Goal: Task Accomplishment & Management: Manage account settings

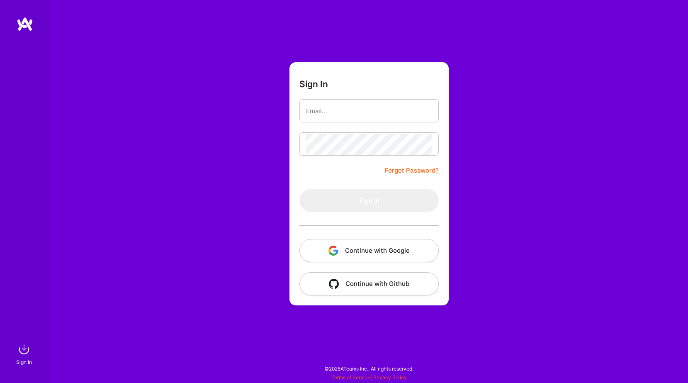
click at [385, 247] on button "Continue with Google" at bounding box center [368, 250] width 139 height 23
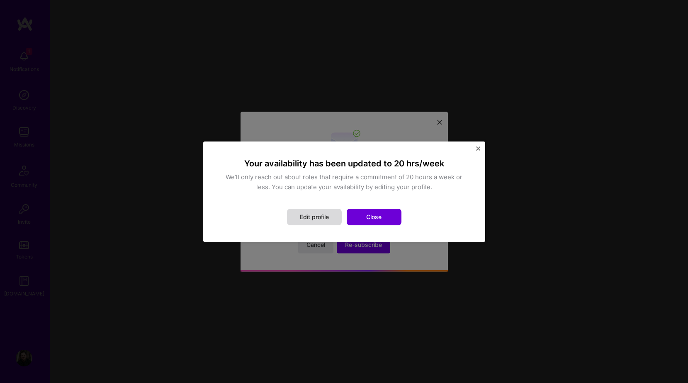
click at [321, 216] on button "Edit profile" at bounding box center [314, 217] width 55 height 17
select select "US"
select select "Right Now"
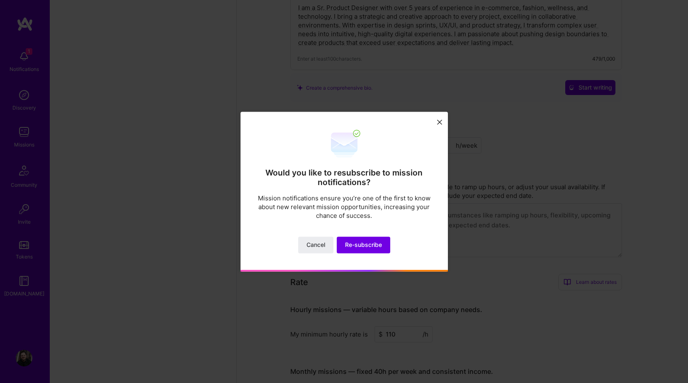
scroll to position [667, 0]
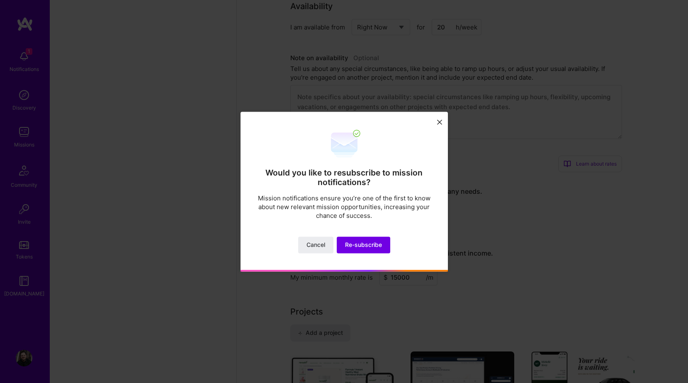
click at [437, 121] on icon at bounding box center [439, 122] width 5 height 5
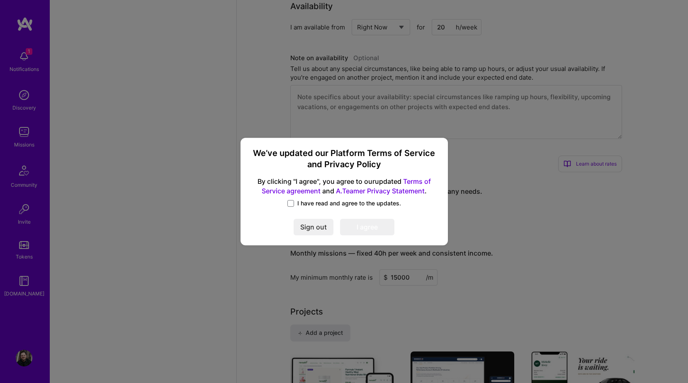
click at [299, 204] on span "I have read and agree to the updates." at bounding box center [349, 203] width 104 height 8
click at [0, 0] on input "I have read and agree to the updates." at bounding box center [0, 0] width 0 height 0
click at [372, 229] on button "I agree" at bounding box center [367, 227] width 54 height 17
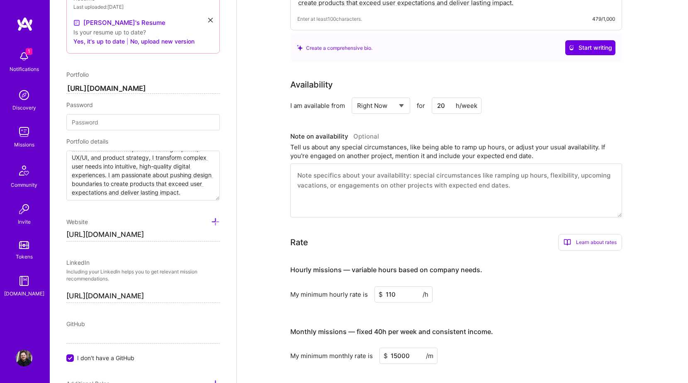
scroll to position [338, 0]
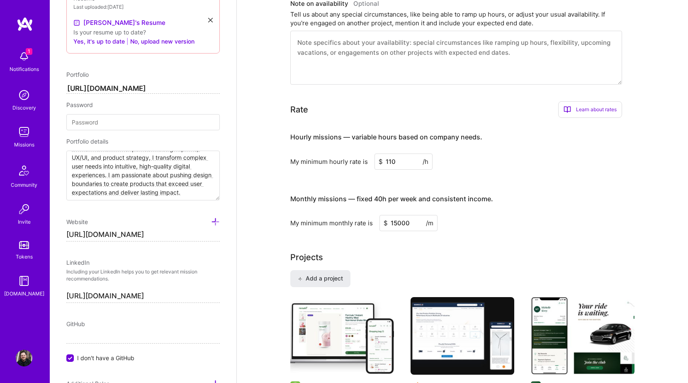
click at [393, 220] on input "15000" at bounding box center [408, 223] width 58 height 16
type input "5000"
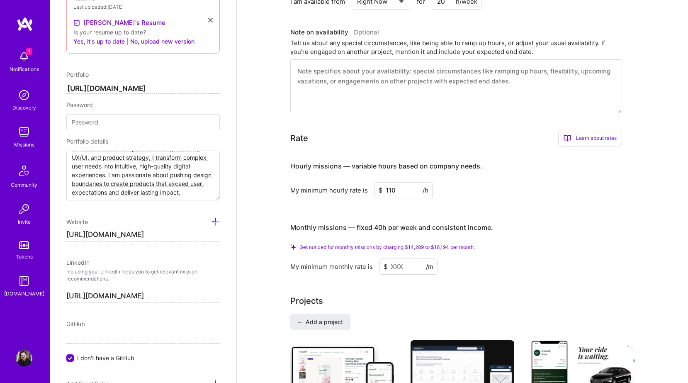
click at [391, 182] on input "110" at bounding box center [404, 190] width 58 height 16
type input "1"
type input "99"
click at [398, 258] on input at bounding box center [408, 266] width 58 height 16
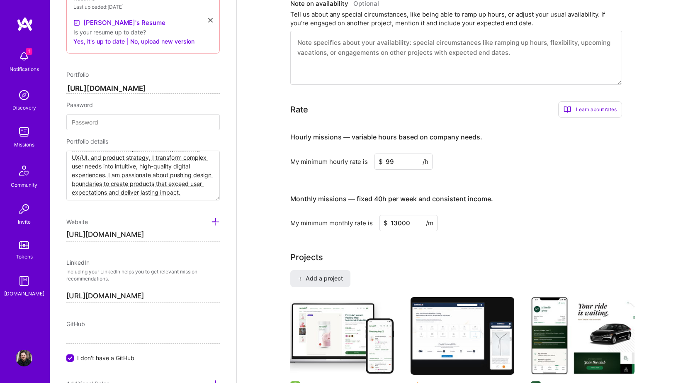
type input "13000"
click at [250, 203] on div "Great work! You’ve maximized your company visibility. You’re now eligible to be…" at bounding box center [462, 308] width 451 height 1226
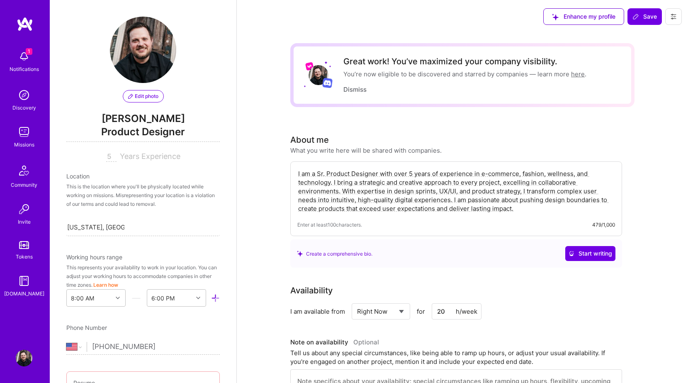
scroll to position [0, 0]
click at [28, 58] on img at bounding box center [24, 56] width 17 height 17
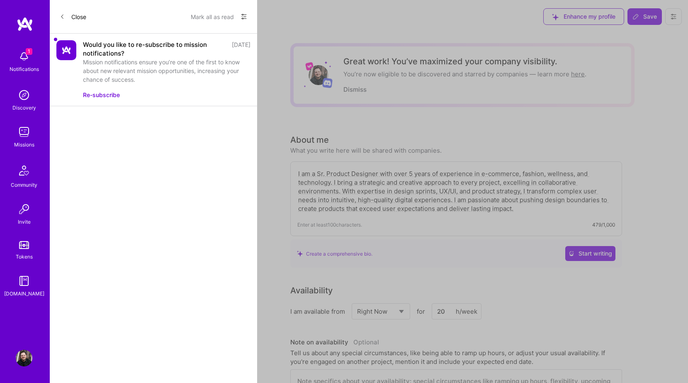
click at [131, 65] on div "Mission notifications ensure you’re one of the first to know about new relevant…" at bounding box center [167, 71] width 168 height 26
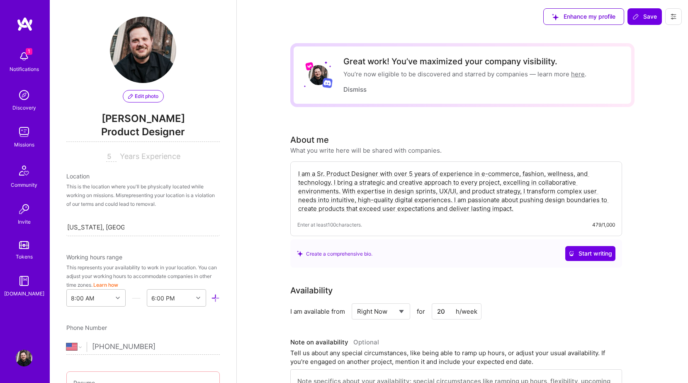
click at [29, 134] on img at bounding box center [24, 132] width 17 height 17
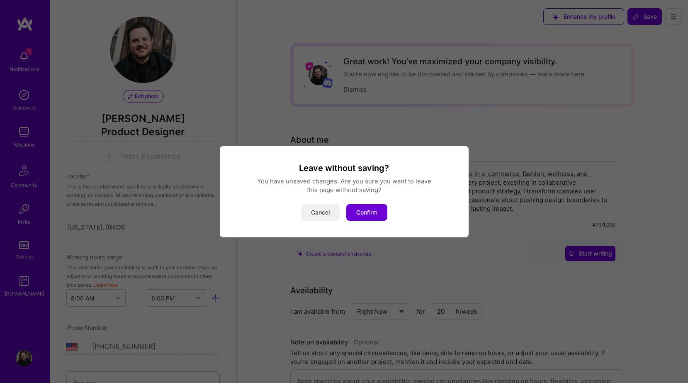
click at [325, 207] on button "Cancel" at bounding box center [320, 212] width 39 height 17
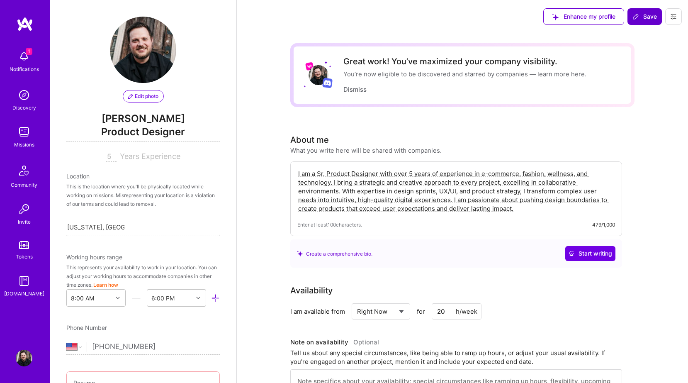
click at [638, 16] on icon at bounding box center [635, 16] width 5 height 5
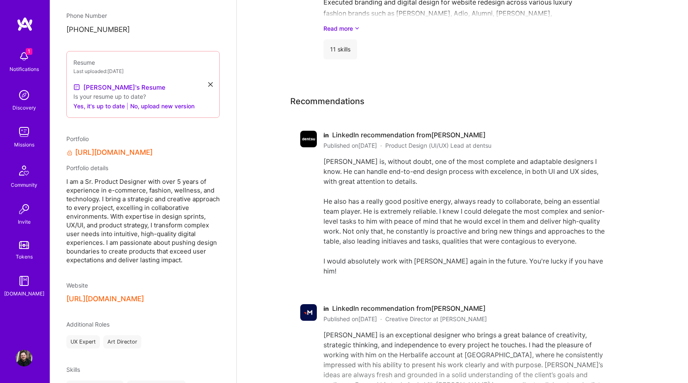
scroll to position [178, 0]
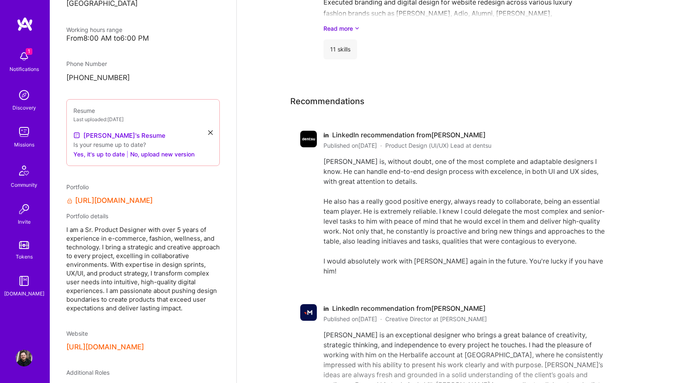
click at [151, 196] on link "[URL][DOMAIN_NAME]" at bounding box center [114, 200] width 78 height 9
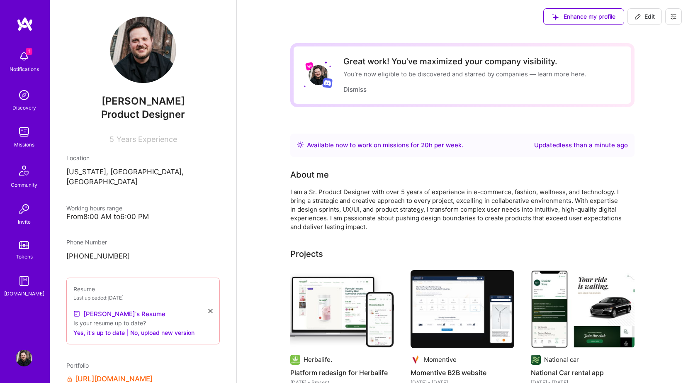
scroll to position [0, 0]
click at [656, 16] on button "Edit" at bounding box center [644, 16] width 34 height 17
select select "US"
select select "Right Now"
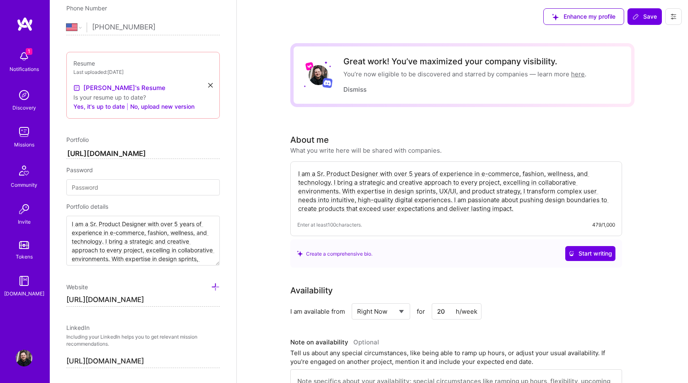
scroll to position [427, 0]
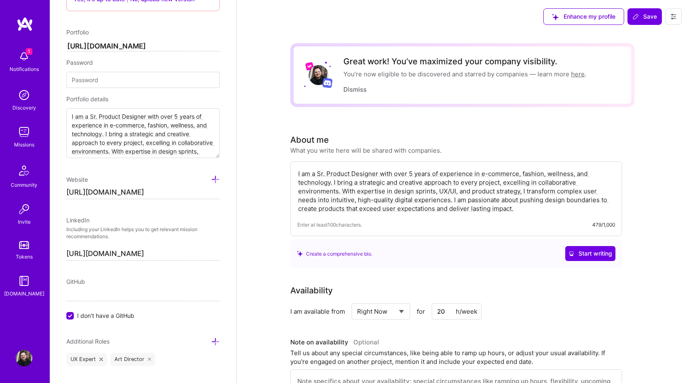
click at [168, 191] on input "[URL][DOMAIN_NAME]" at bounding box center [142, 192] width 153 height 13
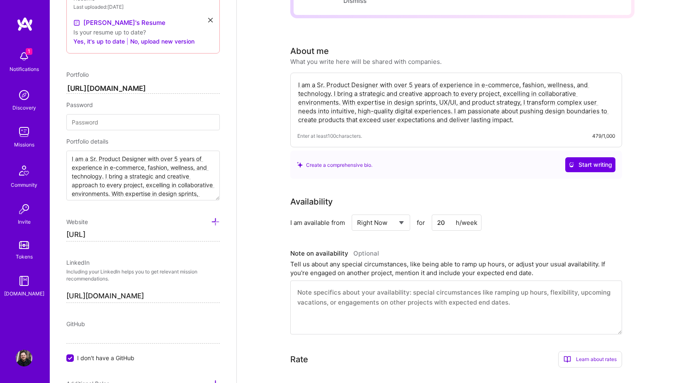
scroll to position [382, 0]
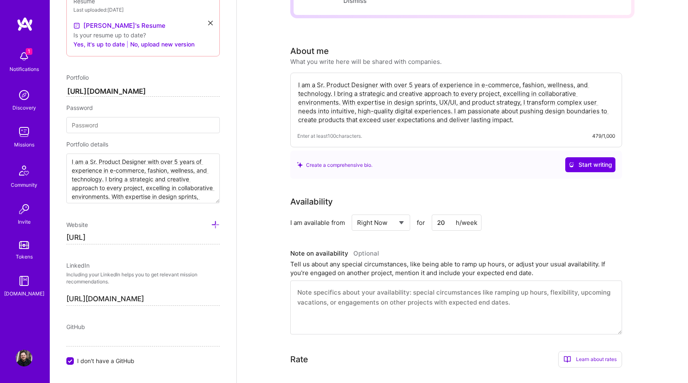
click at [107, 235] on input "[URL]" at bounding box center [142, 237] width 153 height 13
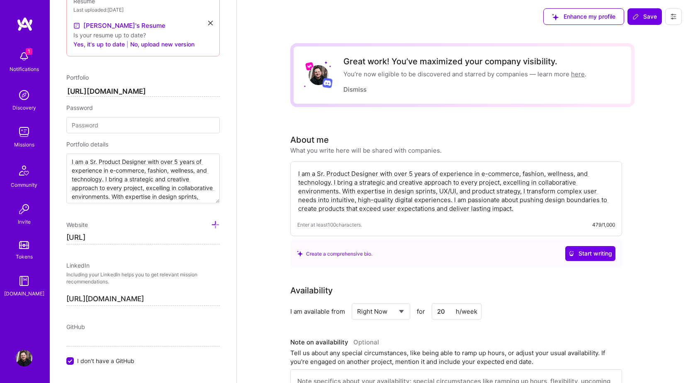
scroll to position [0, 0]
type input "[URL]"
click at [103, 90] on input "[URL][DOMAIN_NAME]" at bounding box center [142, 92] width 153 height 10
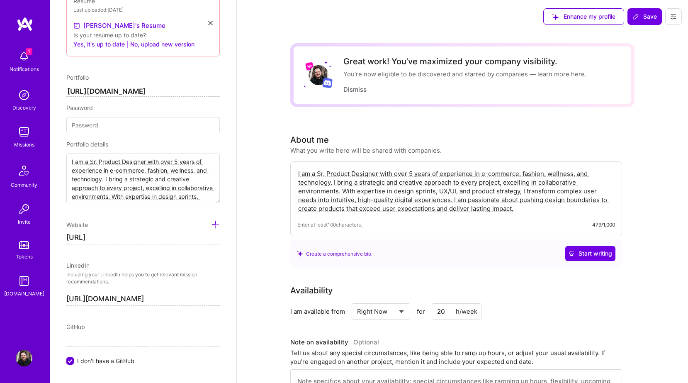
paste input "[URL]"
click at [82, 90] on input "[URL]" at bounding box center [142, 92] width 153 height 10
type input "[URL]"
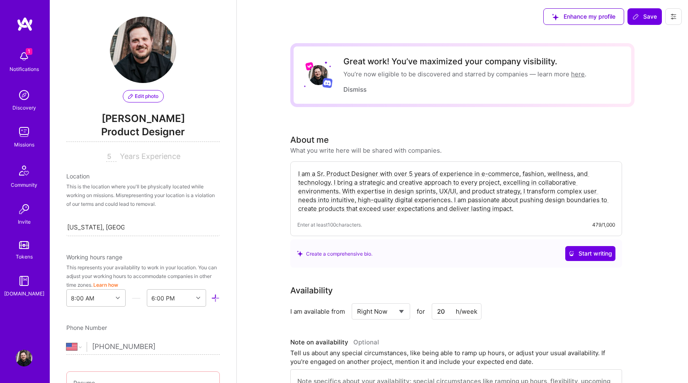
click at [647, 15] on span "Save" at bounding box center [644, 16] width 24 height 8
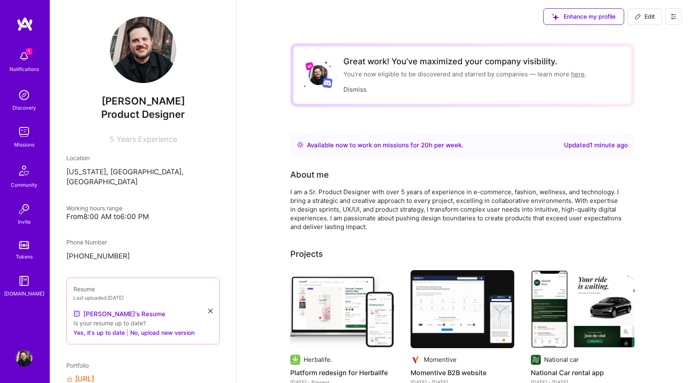
click at [590, 17] on span "Enhance my profile" at bounding box center [583, 16] width 63 height 8
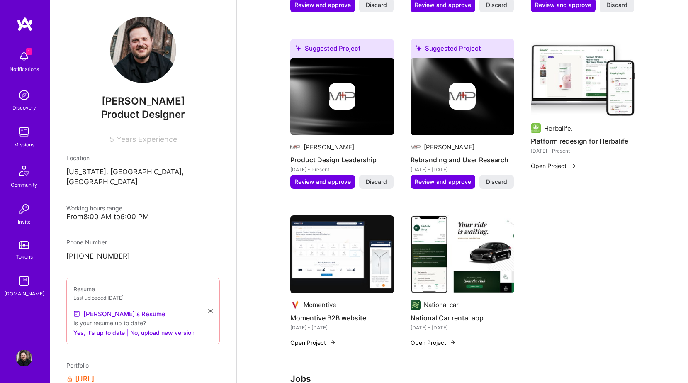
scroll to position [409, 0]
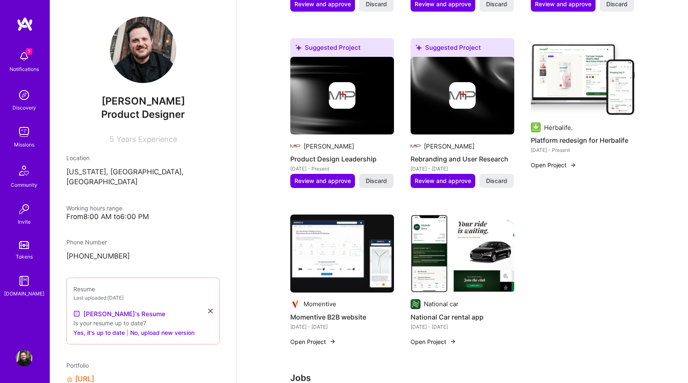
click at [379, 179] on span "Discard" at bounding box center [376, 181] width 21 height 8
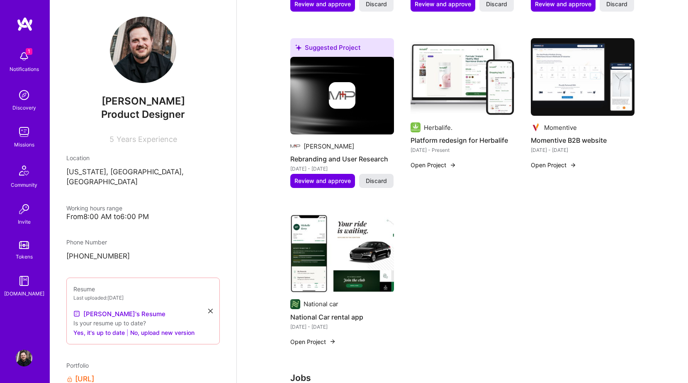
click at [370, 180] on span "Discard" at bounding box center [376, 181] width 21 height 8
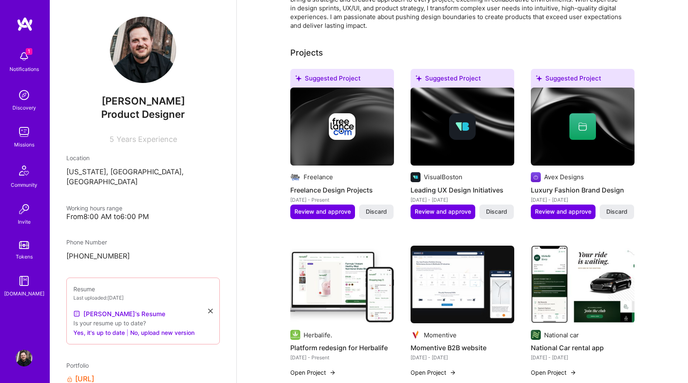
scroll to position [195, 0]
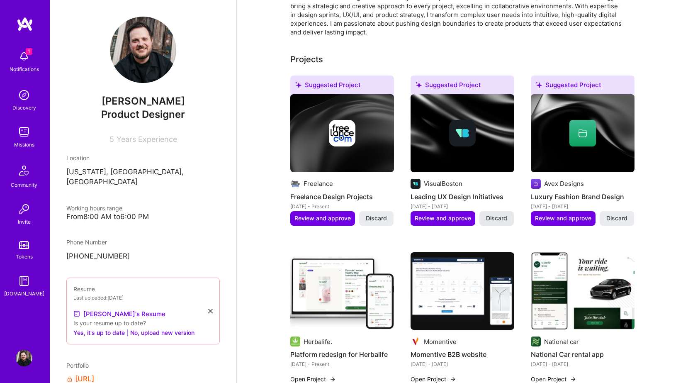
click at [496, 219] on span "Discard" at bounding box center [496, 218] width 21 height 8
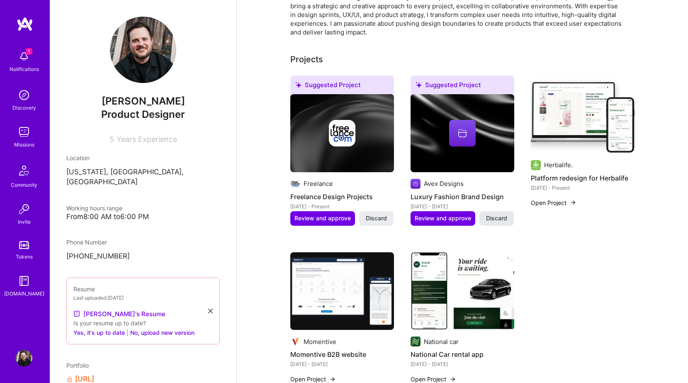
click at [497, 218] on span "Discard" at bounding box center [496, 218] width 21 height 8
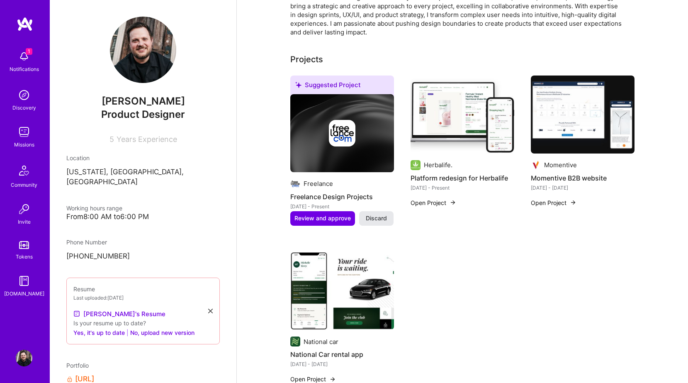
click at [381, 217] on span "Discard" at bounding box center [376, 218] width 21 height 8
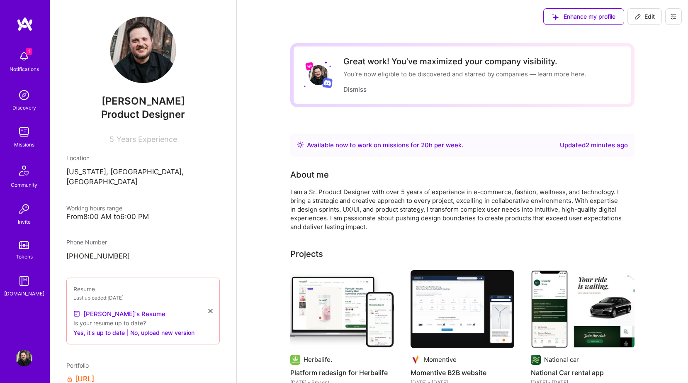
scroll to position [0, 0]
click at [17, 58] on img at bounding box center [24, 56] width 17 height 17
click at [27, 141] on div "Missions" at bounding box center [24, 144] width 20 height 9
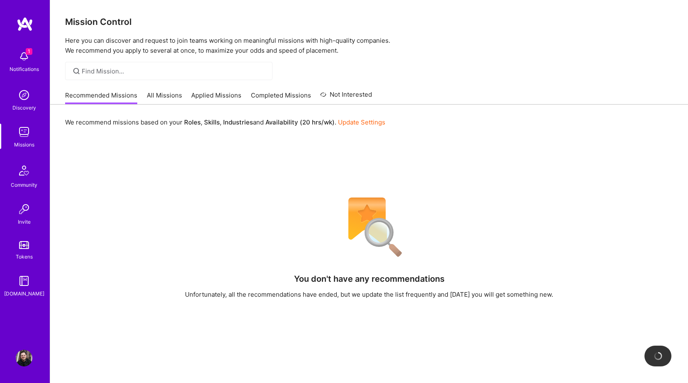
click at [164, 95] on link "All Missions" at bounding box center [164, 98] width 35 height 14
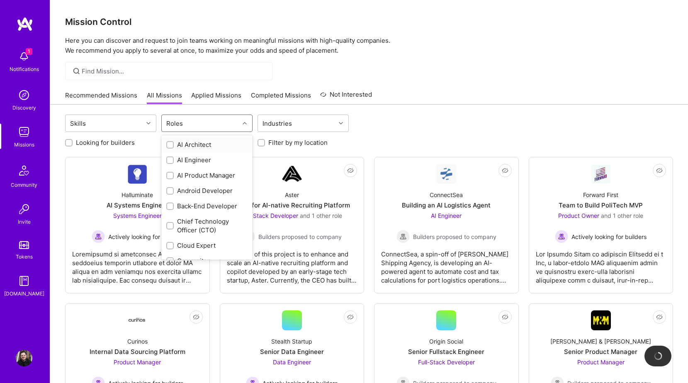
click at [186, 124] on input "text" at bounding box center [186, 123] width 1 height 9
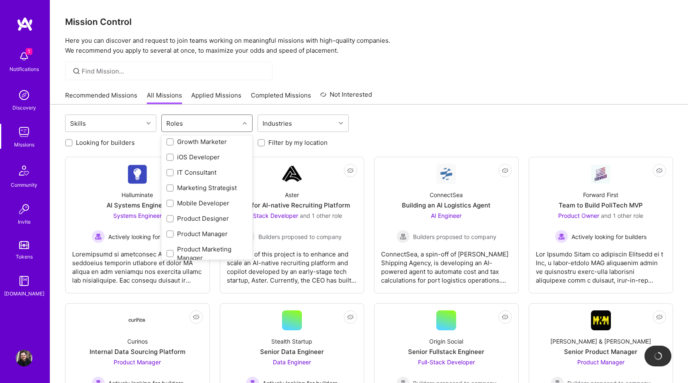
scroll to position [249, 0]
click at [169, 217] on input "checkbox" at bounding box center [171, 220] width 6 height 6
checkbox input "true"
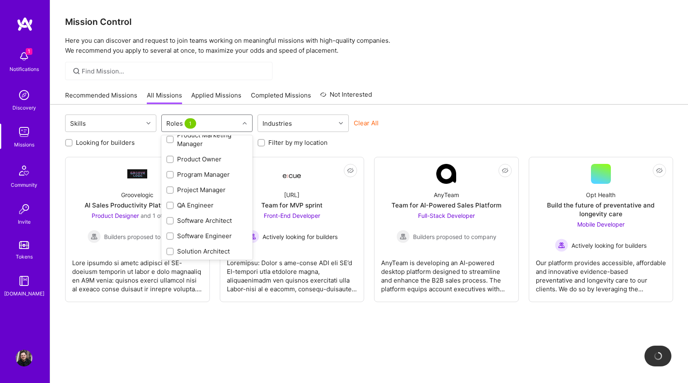
scroll to position [396, 0]
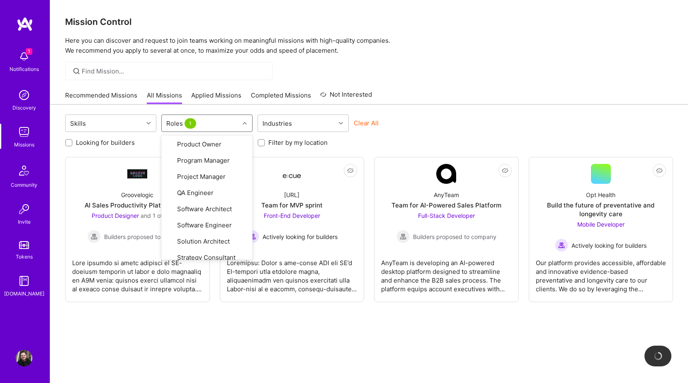
click at [428, 331] on div "Skills option Product Designer, selected. option Systems Engineer focused, 32 o…" at bounding box center [369, 258] width 638 height 306
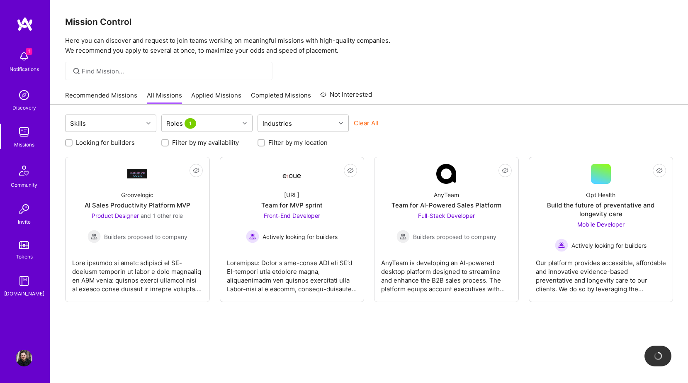
click at [215, 95] on link "Applied Missions" at bounding box center [216, 98] width 50 height 14
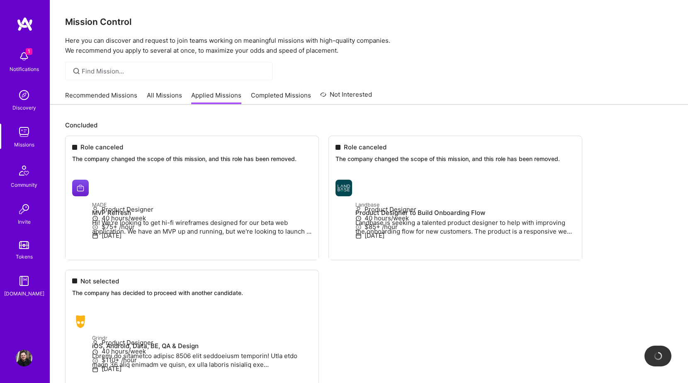
click at [94, 92] on link "Recommended Missions" at bounding box center [101, 98] width 72 height 14
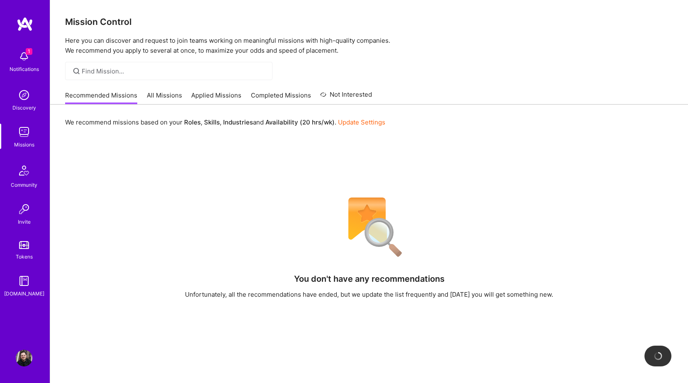
click at [292, 97] on link "Completed Missions" at bounding box center [281, 98] width 60 height 14
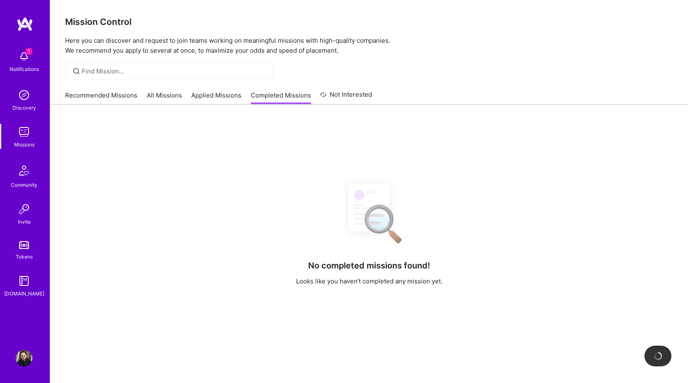
click at [198, 92] on link "Applied Missions" at bounding box center [216, 98] width 50 height 14
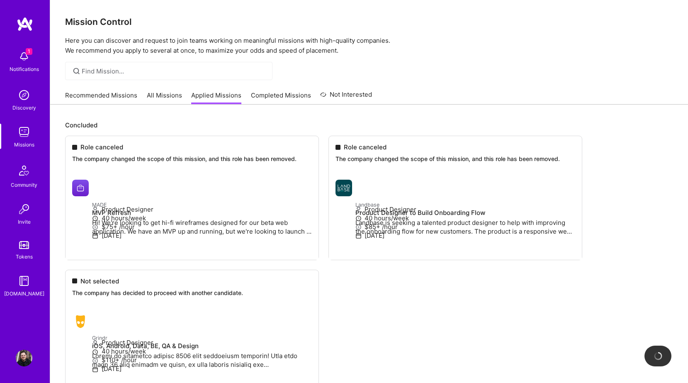
click at [21, 67] on div "Notifications" at bounding box center [24, 69] width 29 height 9
click at [29, 180] on img at bounding box center [24, 171] width 20 height 20
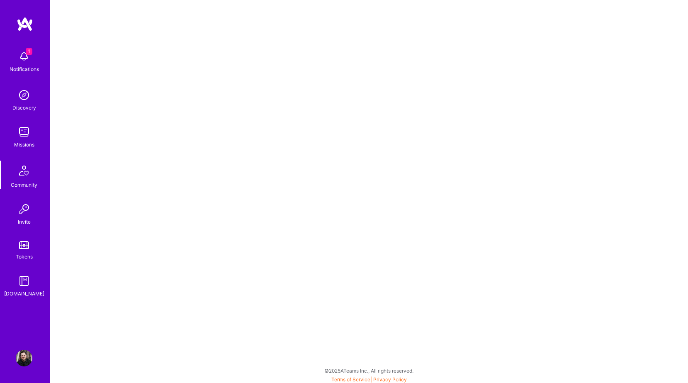
click at [22, 138] on img at bounding box center [24, 132] width 17 height 17
